Goal: Task Accomplishment & Management: Use online tool/utility

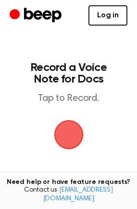
click at [110, 20] on link "Log in" at bounding box center [108, 15] width 39 height 20
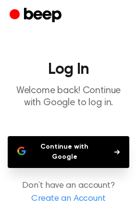
click at [99, 153] on button "Continue with Google" at bounding box center [69, 152] width 122 height 32
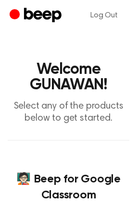
click at [115, 75] on h1 "Welcome GUNAWAN!" at bounding box center [69, 77] width 122 height 31
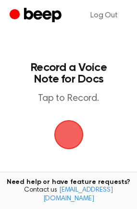
click at [66, 130] on span "button" at bounding box center [68, 134] width 27 height 27
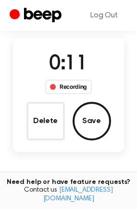
scroll to position [60, 0]
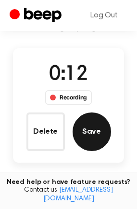
click at [101, 126] on button "Save" at bounding box center [92, 131] width 39 height 39
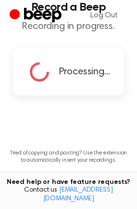
scroll to position [0, 0]
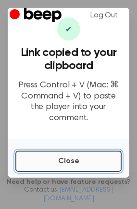
click at [93, 150] on button "Close" at bounding box center [68, 160] width 107 height 21
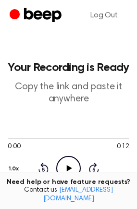
drag, startPoint x: 141, startPoint y: 89, endPoint x: 137, endPoint y: 141, distance: 52.2
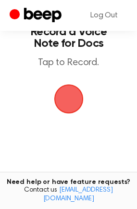
scroll to position [32, 0]
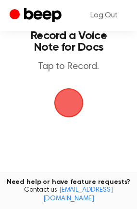
click at [66, 98] on span "button" at bounding box center [69, 103] width 54 height 54
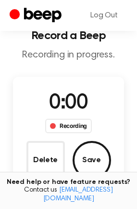
scroll to position [75, 0]
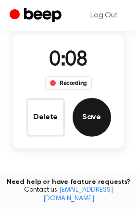
click at [92, 116] on button "Save" at bounding box center [92, 117] width 39 height 39
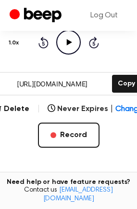
scroll to position [123, 0]
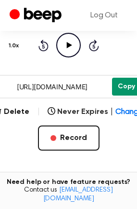
click at [123, 87] on button "Copy" at bounding box center [126, 87] width 29 height 18
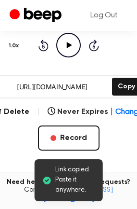
click at [104, 88] on input "[URL][DOMAIN_NAME]" at bounding box center [53, 87] width 116 height 22
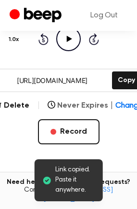
scroll to position [132, 0]
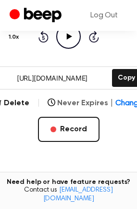
click at [128, 104] on span "Change" at bounding box center [129, 103] width 27 height 12
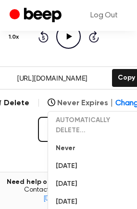
click at [128, 104] on span "Change" at bounding box center [129, 103] width 27 height 12
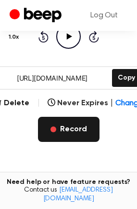
click at [90, 127] on button "Record" at bounding box center [69, 129] width 62 height 25
